Goal: Communication & Community: Answer question/provide support

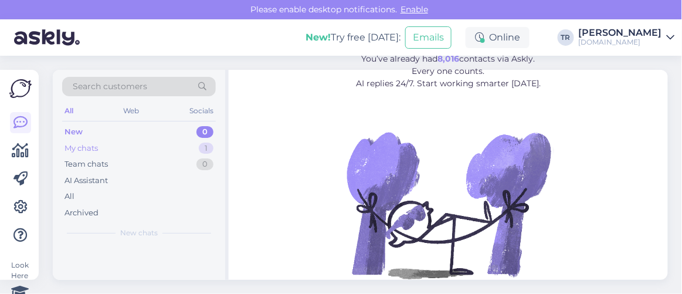
click at [97, 147] on div "My chats" at bounding box center [81, 149] width 33 height 12
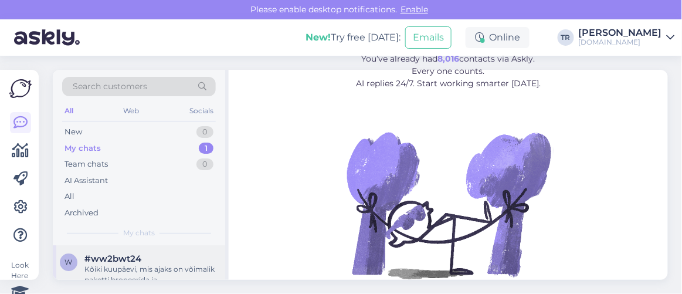
click at [121, 258] on span "#ww2bwt24" at bounding box center [113, 259] width 57 height 11
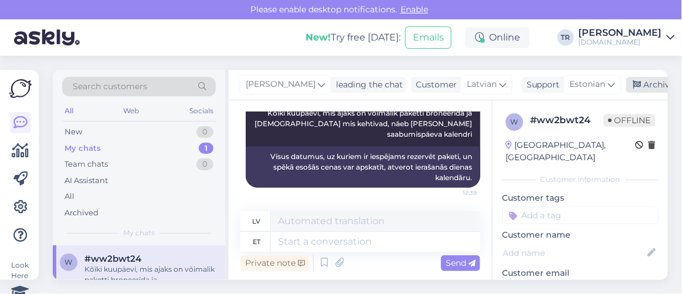
click at [642, 85] on div "Archive chat" at bounding box center [664, 85] width 74 height 16
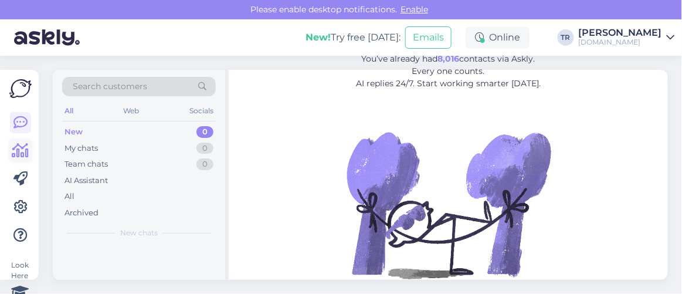
drag, startPoint x: 0, startPoint y: 0, endPoint x: 26, endPoint y: 156, distance: 157.6
click at [26, 156] on icon at bounding box center [20, 151] width 17 height 14
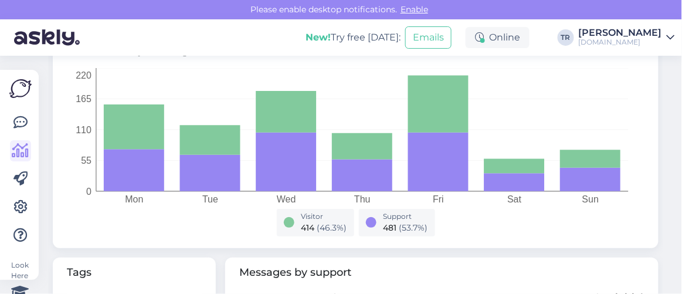
click at [536, 230] on div "Visitor 414 ( 46.3 %) Support 481 ( 53.7 %)" at bounding box center [356, 225] width 564 height 32
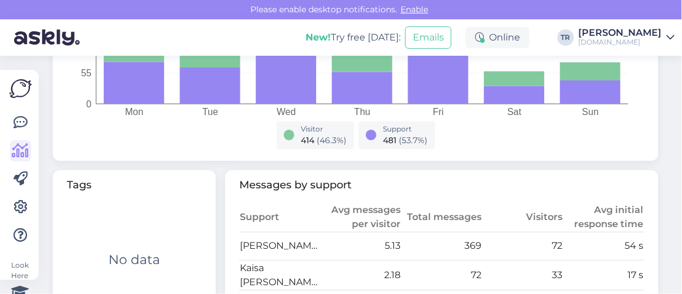
scroll to position [586, 0]
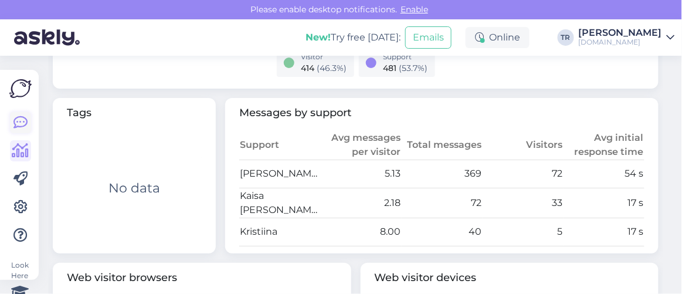
click at [15, 124] on icon at bounding box center [20, 123] width 14 height 14
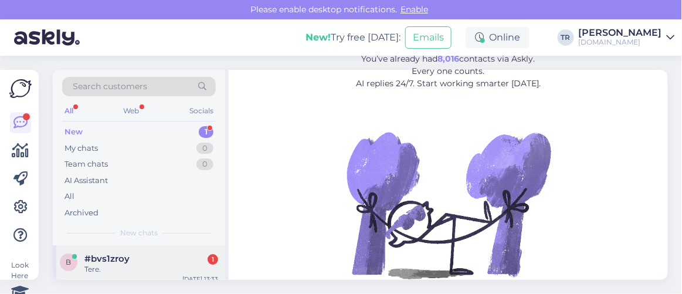
click at [154, 258] on div "#bvs1zroy 1" at bounding box center [152, 259] width 134 height 11
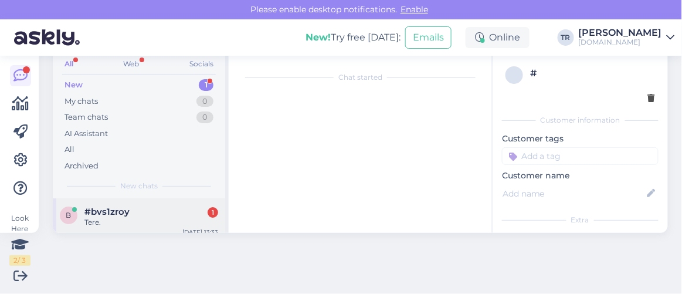
scroll to position [24, 0]
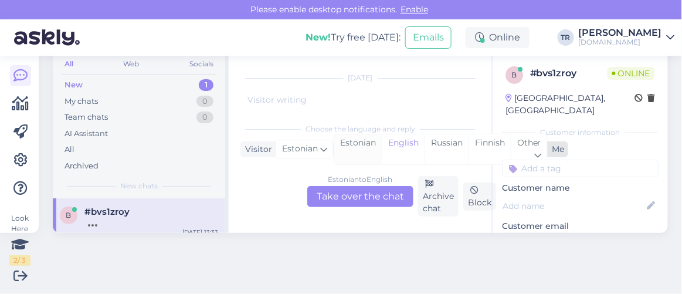
click at [359, 139] on div "Estonian" at bounding box center [358, 149] width 48 height 30
click at [322, 191] on div "Estonian to Estonian Take over the chat" at bounding box center [361, 196] width 106 height 21
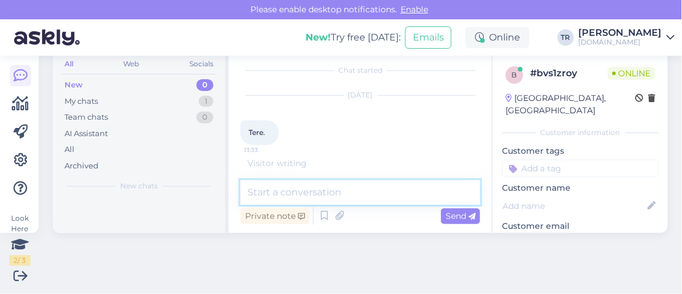
click at [322, 191] on textarea at bounding box center [361, 192] width 240 height 25
type textarea "Tere"
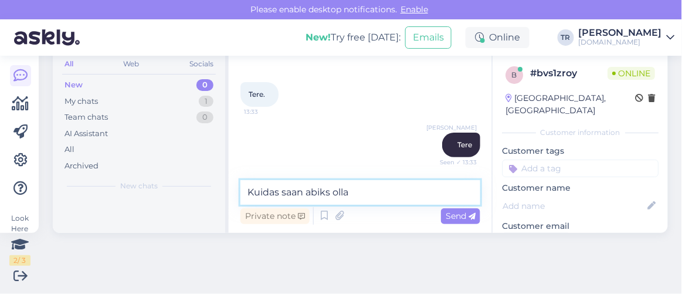
type textarea "Kuidas saan abiks olla?"
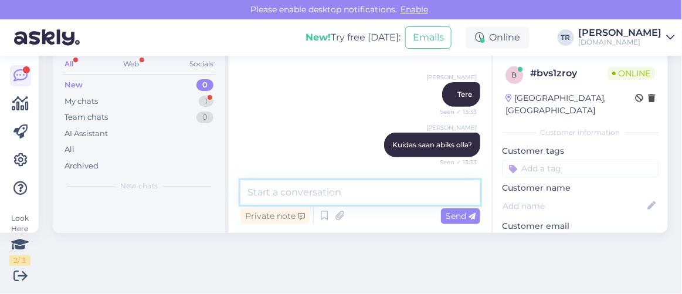
scroll to position [146, 0]
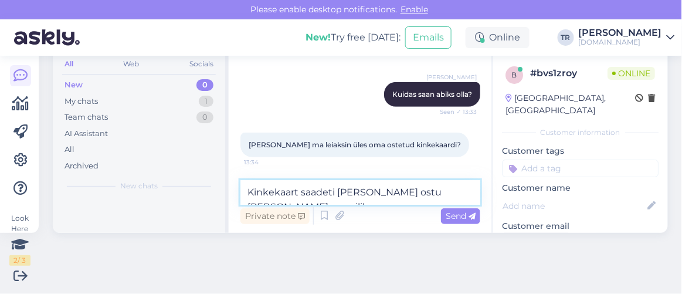
type textarea "Kinkekaart saadeti [PERSON_NAME] ostu [PERSON_NAME] e-mailile."
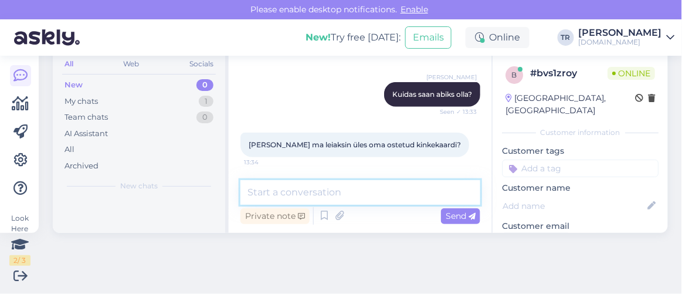
scroll to position [197, 0]
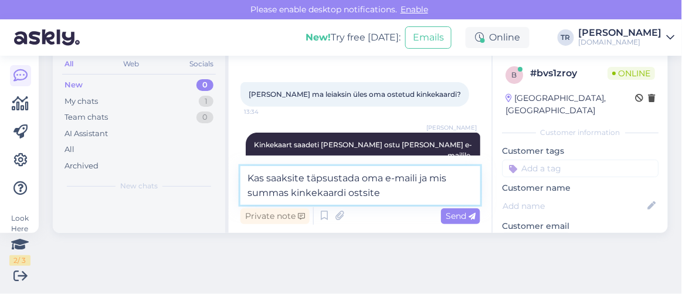
type textarea "Kas saaksite täpsustada oma e-maili ja mis summas kinkekaardi ostsite?"
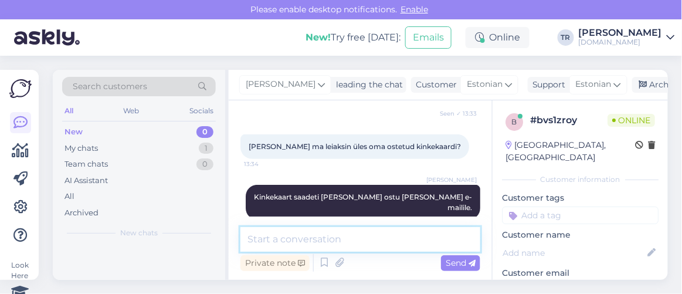
scroll to position [258, 0]
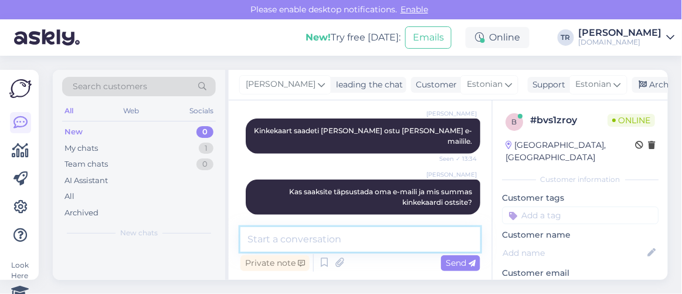
click at [360, 236] on textarea at bounding box center [361, 239] width 240 height 25
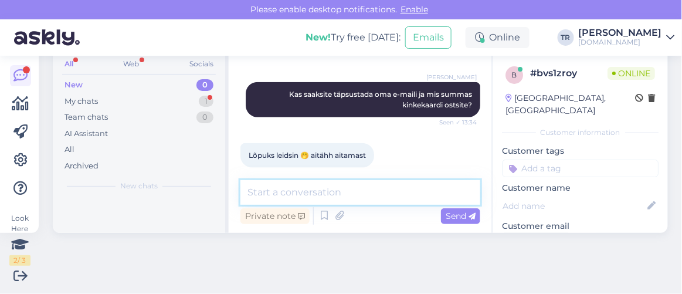
click at [339, 198] on textarea at bounding box center [361, 192] width 240 height 25
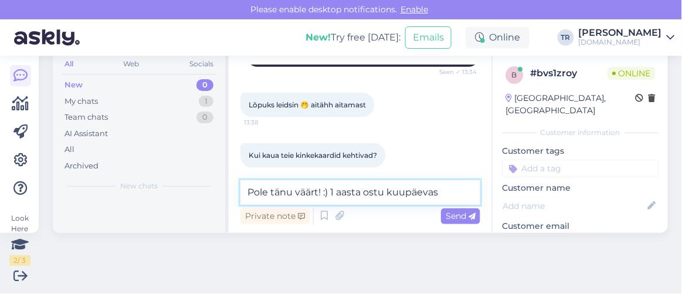
type textarea "Pole tänu väärt! :) 1 aasta ostu kuupäevast"
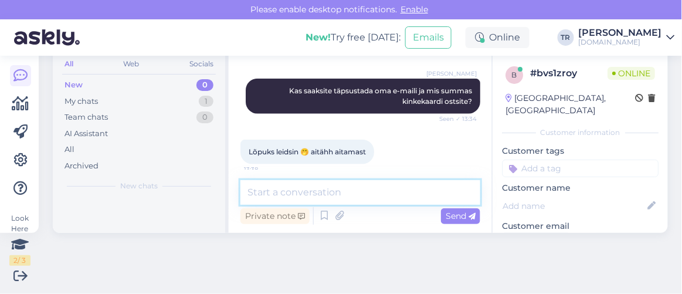
scroll to position [314, 0]
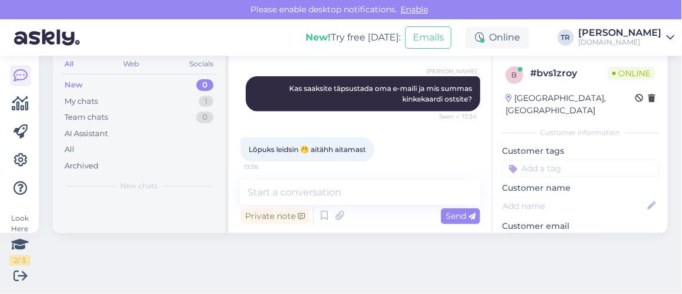
click at [472, 138] on div "Chat started [DATE] Tere. 13:33 Triin Raudtamm Tere Seen ✓ 13:33 Triin Raudtamm…" at bounding box center [366, 117] width 251 height 104
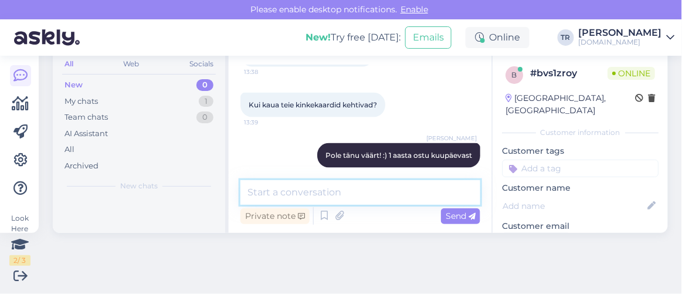
click at [413, 185] on textarea at bounding box center [361, 192] width 240 height 25
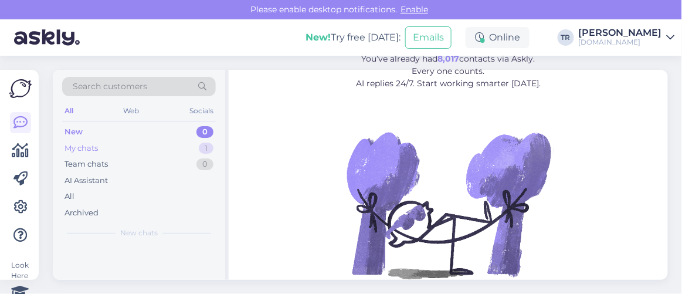
click at [145, 143] on div "My chats 1" at bounding box center [139, 148] width 154 height 16
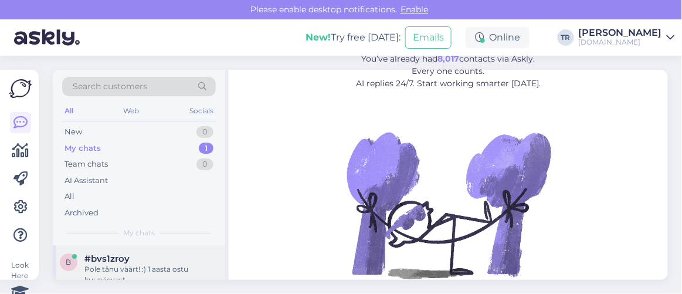
click at [180, 258] on div "#bvs1zroy" at bounding box center [152, 259] width 134 height 11
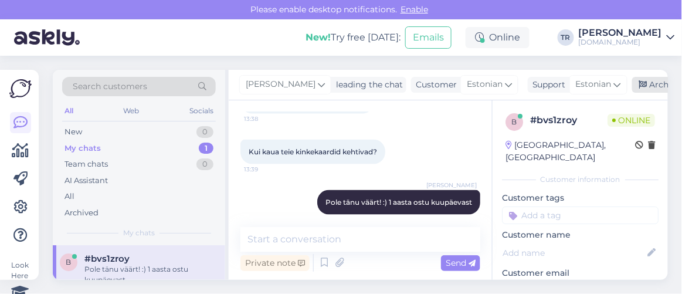
drag, startPoint x: 655, startPoint y: 72, endPoint x: 650, endPoint y: 83, distance: 12.3
click at [650, 83] on div "Triin Raudtamm leading the chat Customer Estonian Support Estonian Archive chat" at bounding box center [449, 85] width 440 height 31
click at [650, 83] on div "Archive chat" at bounding box center [670, 85] width 74 height 16
